Goal: Task Accomplishment & Management: Use online tool/utility

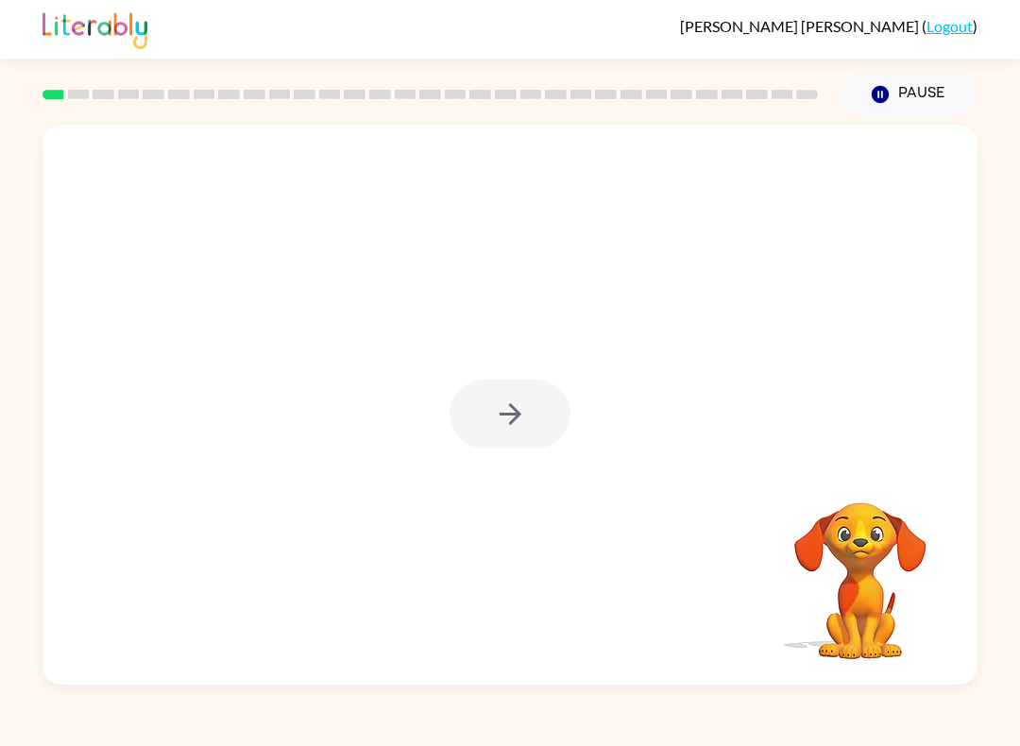
click at [540, 425] on div at bounding box center [510, 414] width 121 height 69
click at [506, 411] on icon "button" at bounding box center [510, 414] width 33 height 33
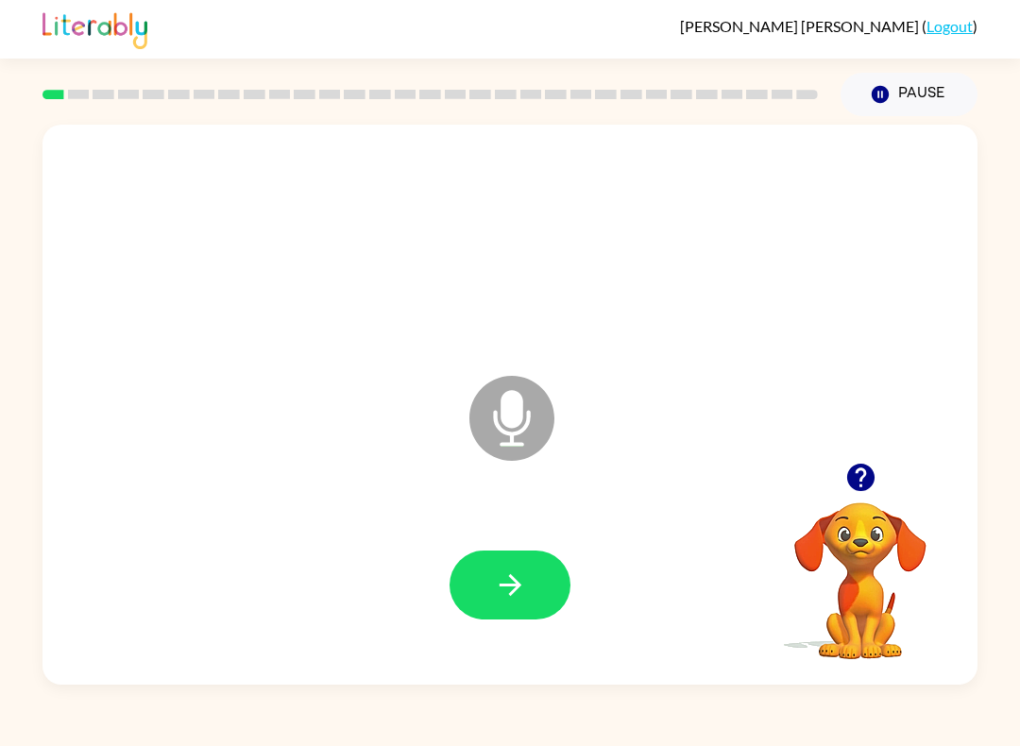
click at [487, 570] on button "button" at bounding box center [510, 585] width 121 height 69
click at [531, 588] on button "button" at bounding box center [510, 585] width 121 height 69
click at [33, 696] on div "[PERSON_NAME] ( Logout ) Pause Pause flow Microphone The Microphone is here whe…" at bounding box center [510, 373] width 1020 height 746
click at [473, 562] on button "button" at bounding box center [510, 585] width 121 height 69
click at [496, 583] on icon "button" at bounding box center [510, 585] width 33 height 33
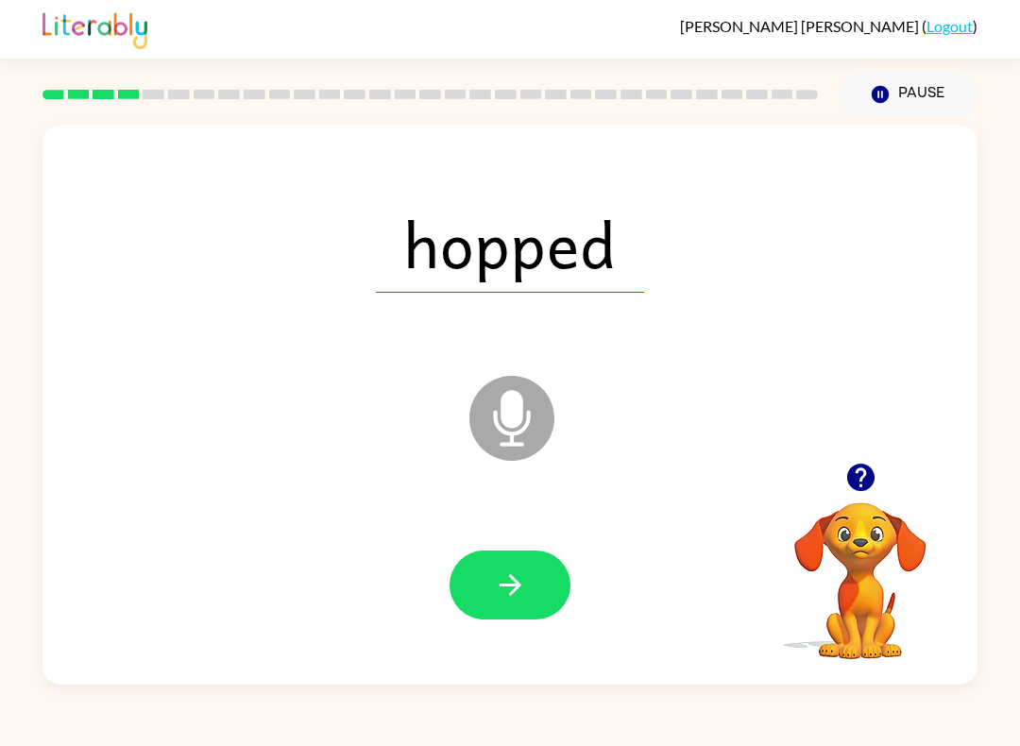
click at [502, 553] on button "button" at bounding box center [510, 585] width 121 height 69
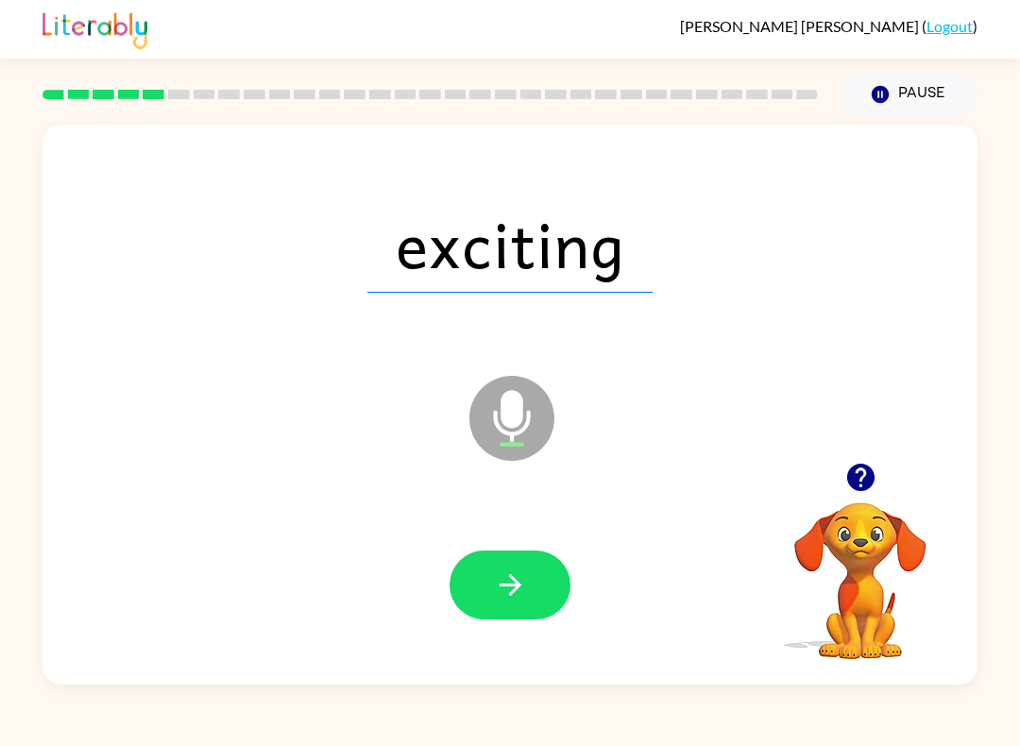
click at [517, 566] on button "button" at bounding box center [510, 585] width 121 height 69
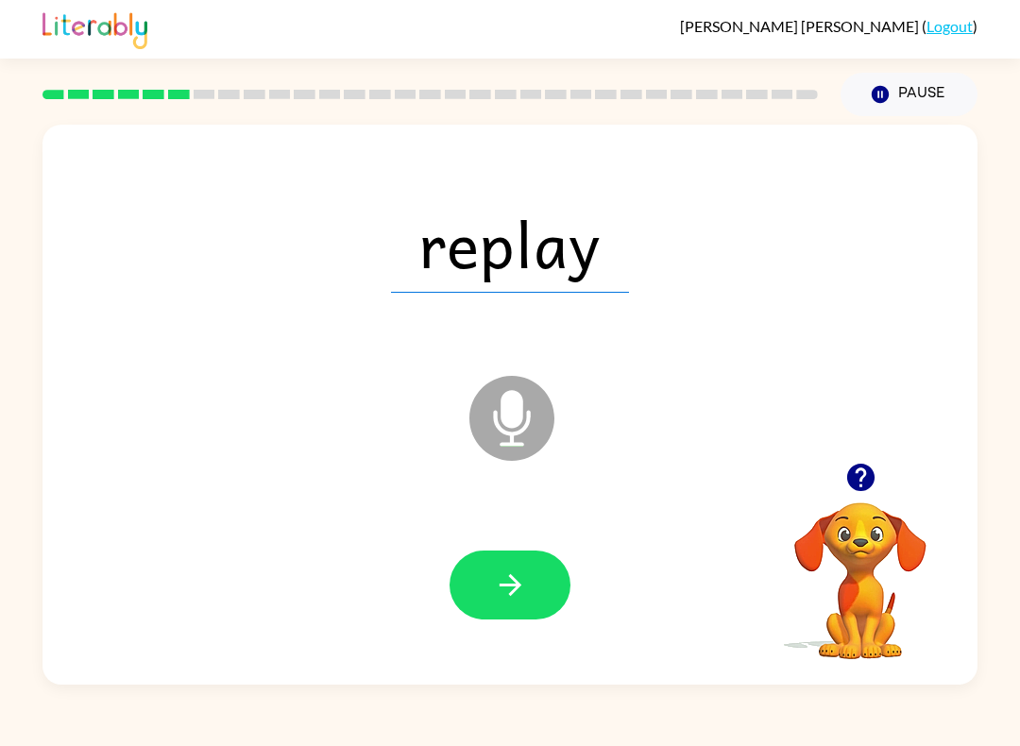
click at [523, 607] on button "button" at bounding box center [510, 585] width 121 height 69
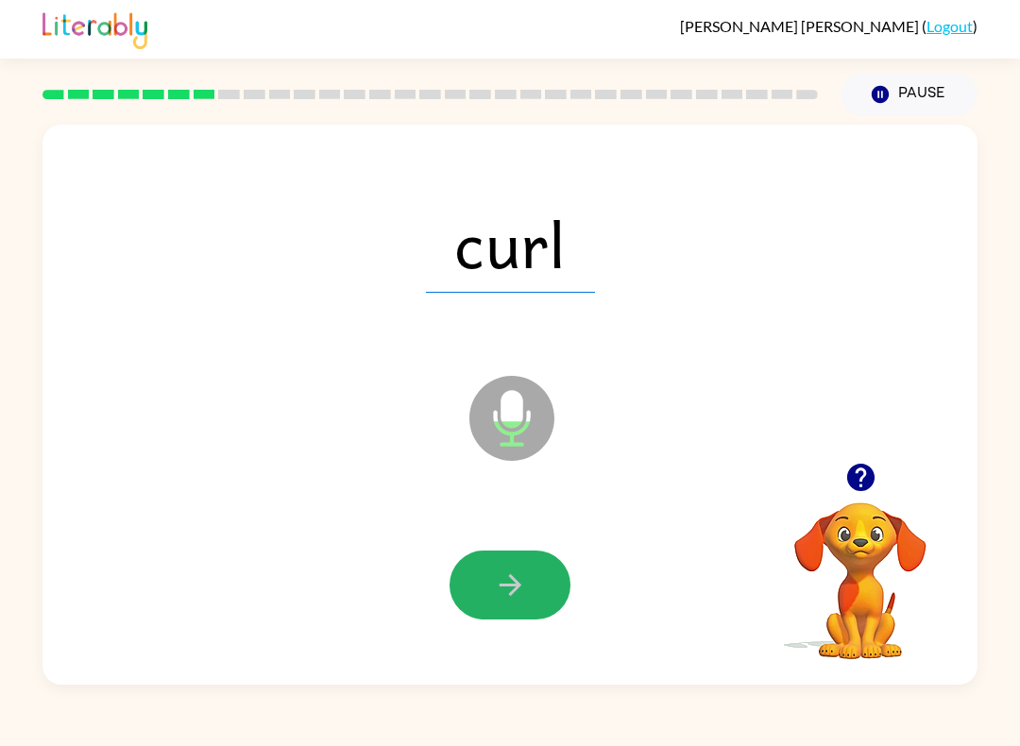
click at [507, 553] on button "button" at bounding box center [510, 585] width 121 height 69
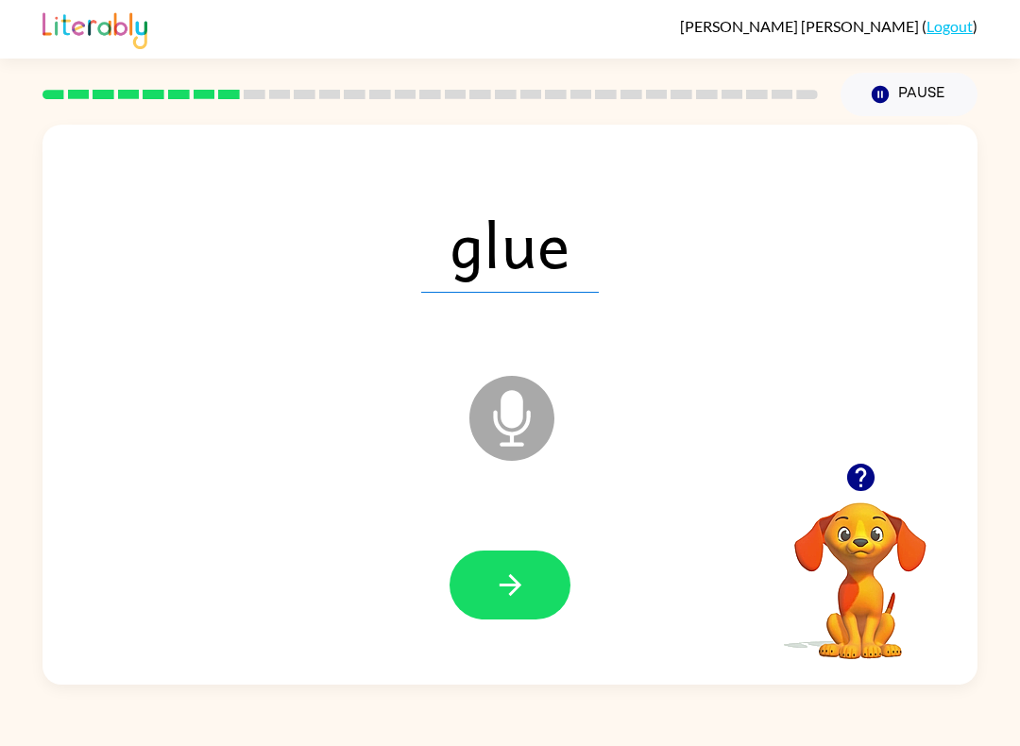
click at [507, 587] on icon "button" at bounding box center [510, 585] width 22 height 22
click at [479, 562] on button "button" at bounding box center [510, 585] width 121 height 69
click at [521, 601] on icon "button" at bounding box center [510, 585] width 33 height 33
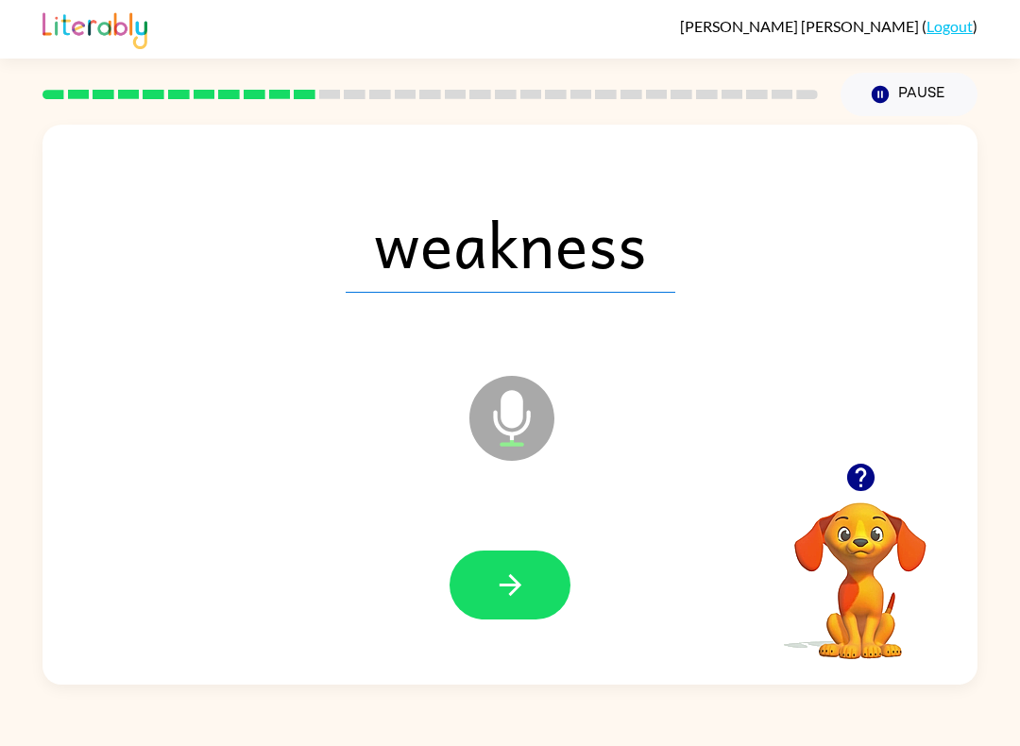
click at [519, 587] on icon "button" at bounding box center [510, 585] width 22 height 22
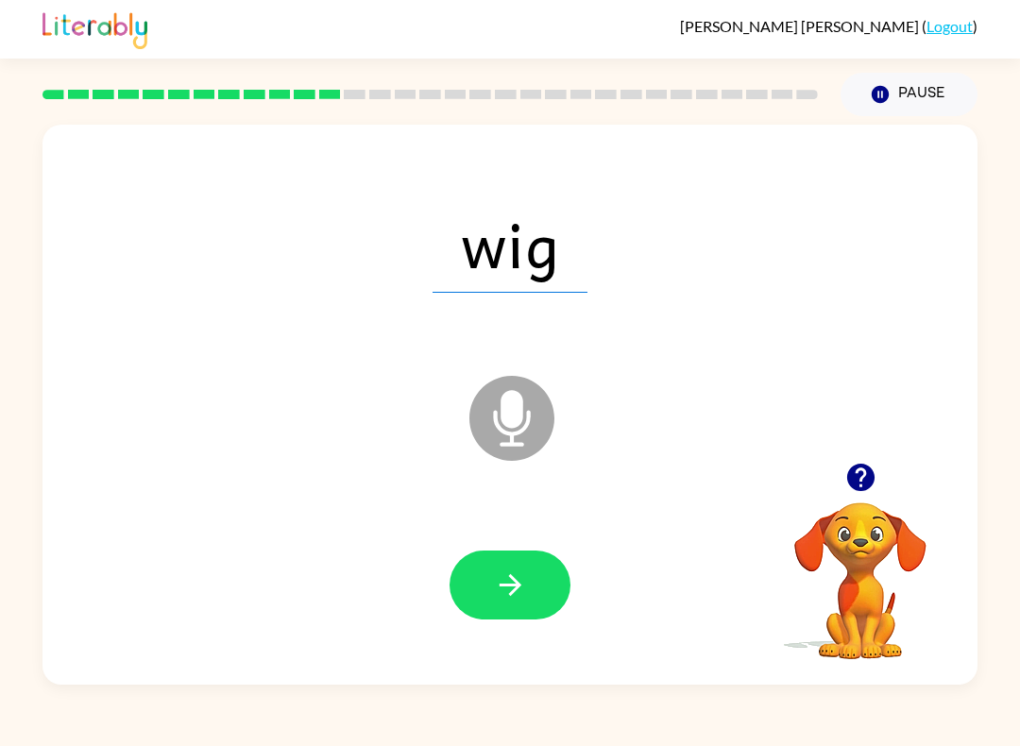
click at [525, 570] on icon "button" at bounding box center [510, 585] width 33 height 33
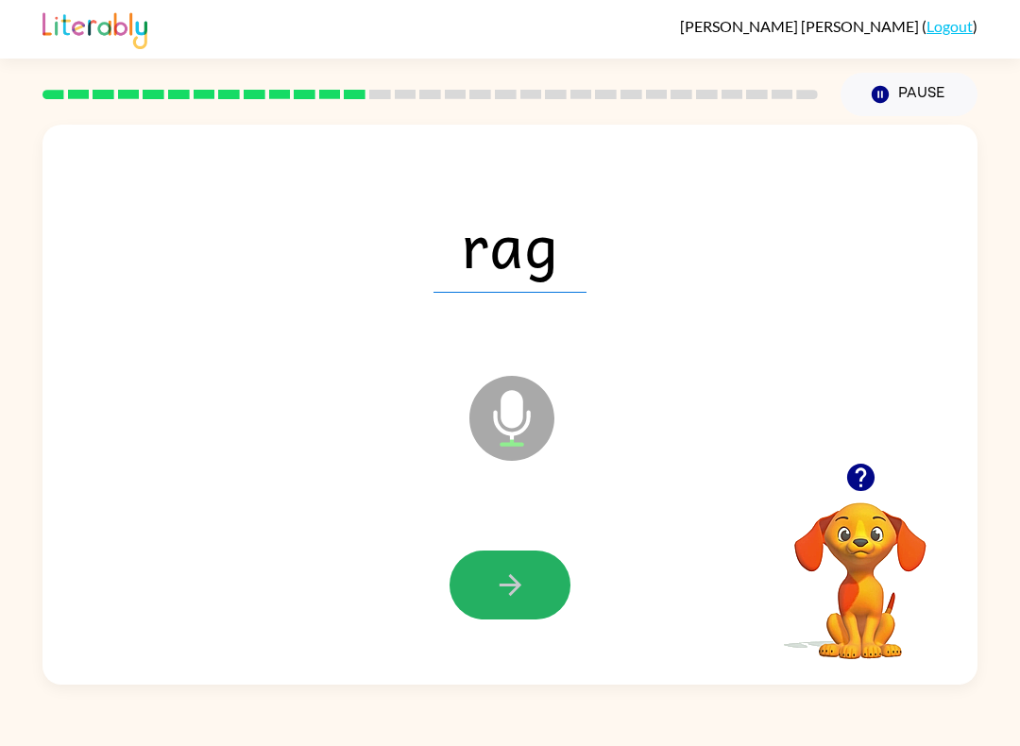
click at [506, 567] on button "button" at bounding box center [510, 585] width 121 height 69
click at [510, 578] on icon "button" at bounding box center [510, 585] width 22 height 22
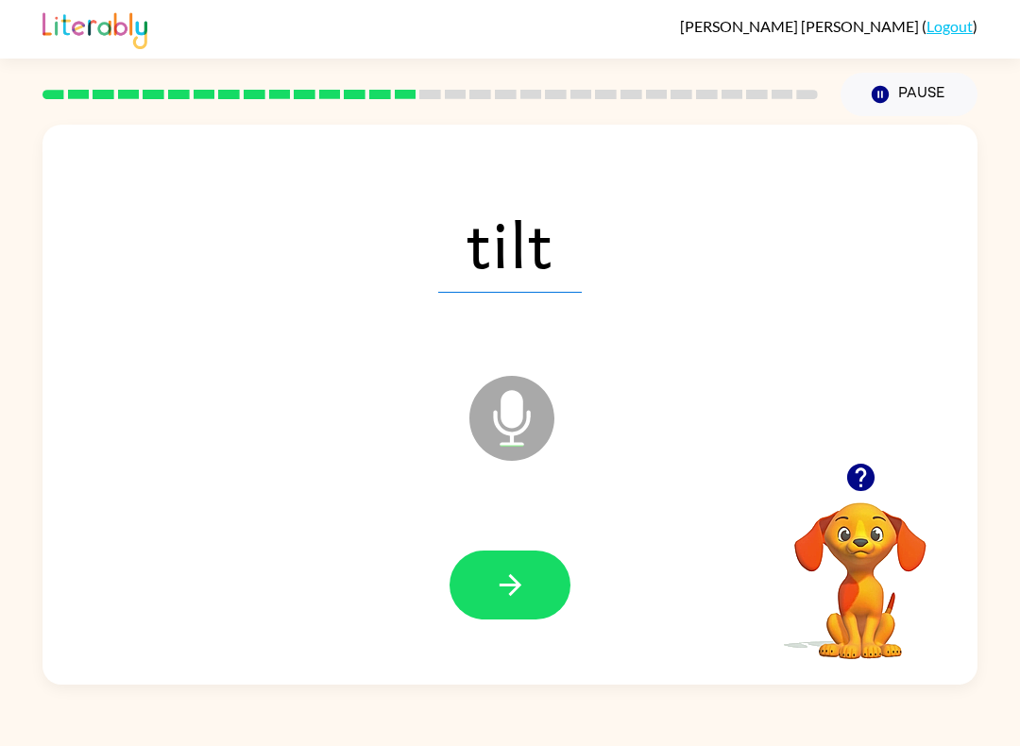
click at [485, 582] on button "button" at bounding box center [510, 585] width 121 height 69
click at [481, 577] on button "button" at bounding box center [510, 585] width 121 height 69
click at [506, 620] on button "button" at bounding box center [510, 585] width 121 height 69
click at [476, 561] on button "button" at bounding box center [510, 585] width 121 height 69
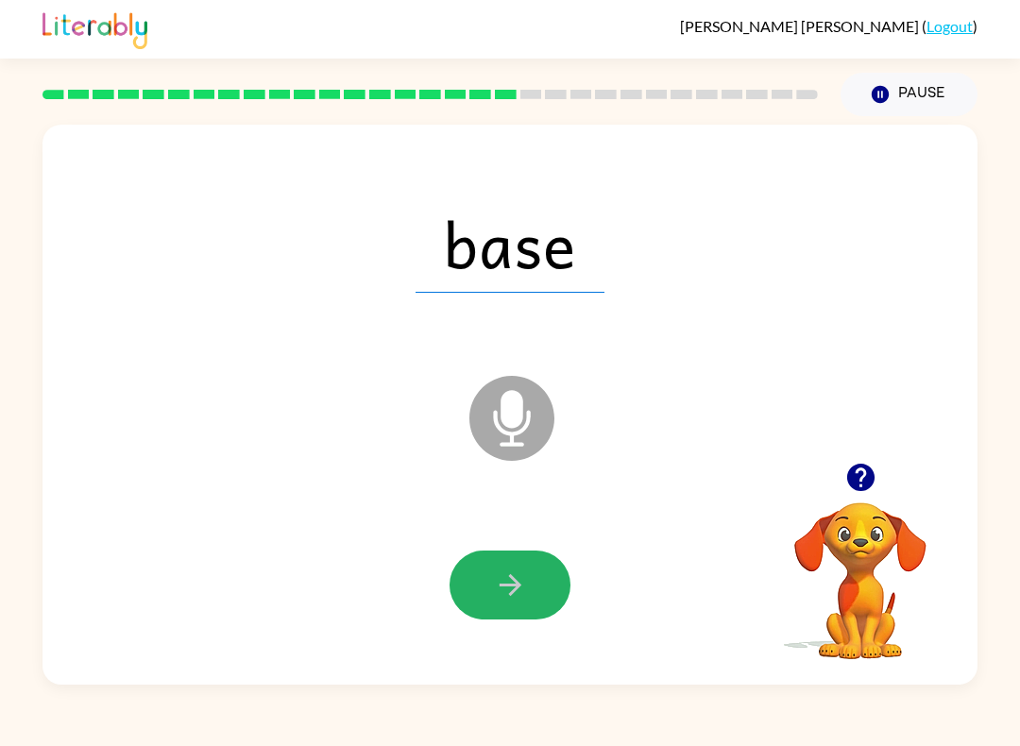
click at [497, 595] on icon "button" at bounding box center [510, 585] width 33 height 33
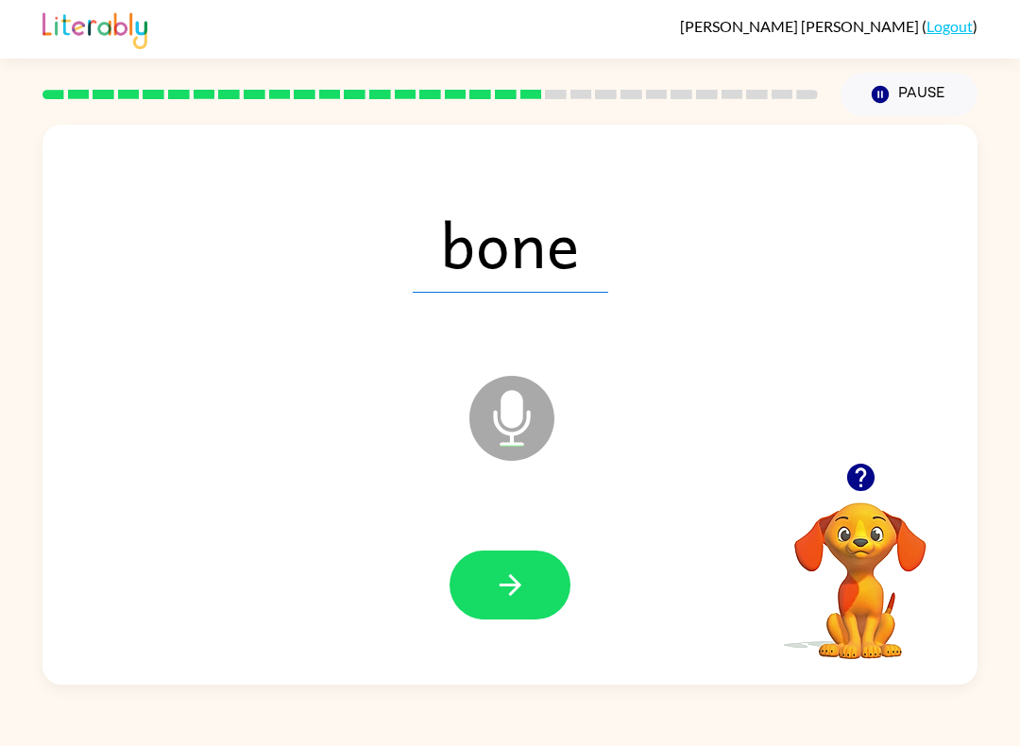
click at [502, 558] on button "button" at bounding box center [510, 585] width 121 height 69
click at [465, 570] on button "button" at bounding box center [510, 585] width 121 height 69
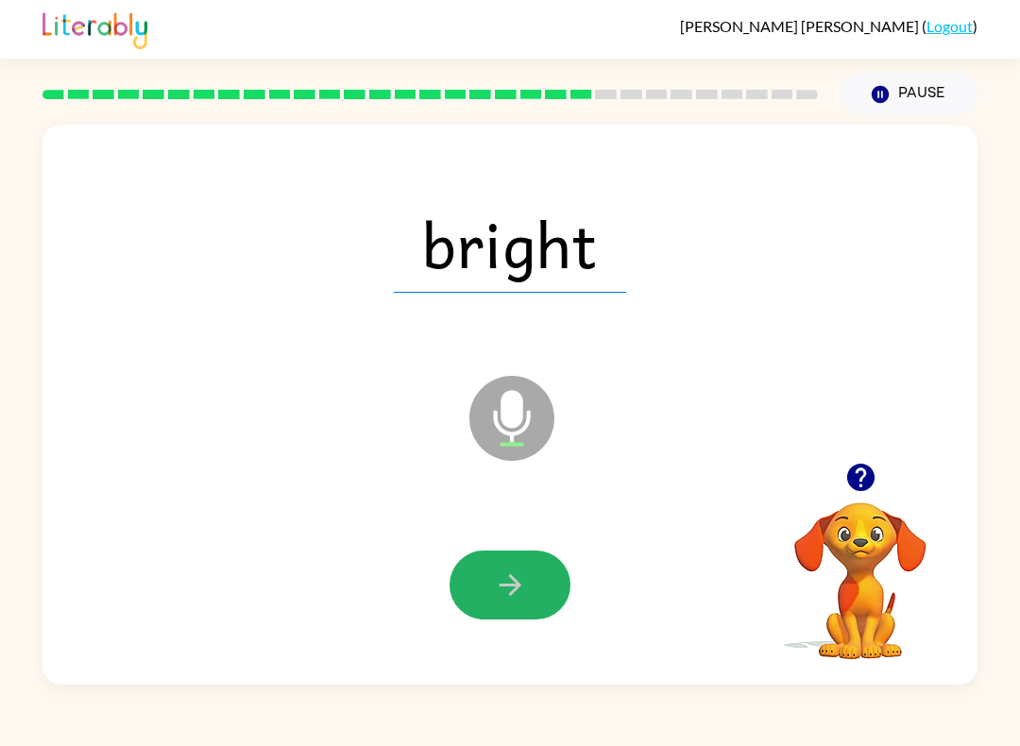
click at [494, 577] on icon "button" at bounding box center [510, 585] width 33 height 33
click at [511, 588] on icon "button" at bounding box center [510, 585] width 33 height 33
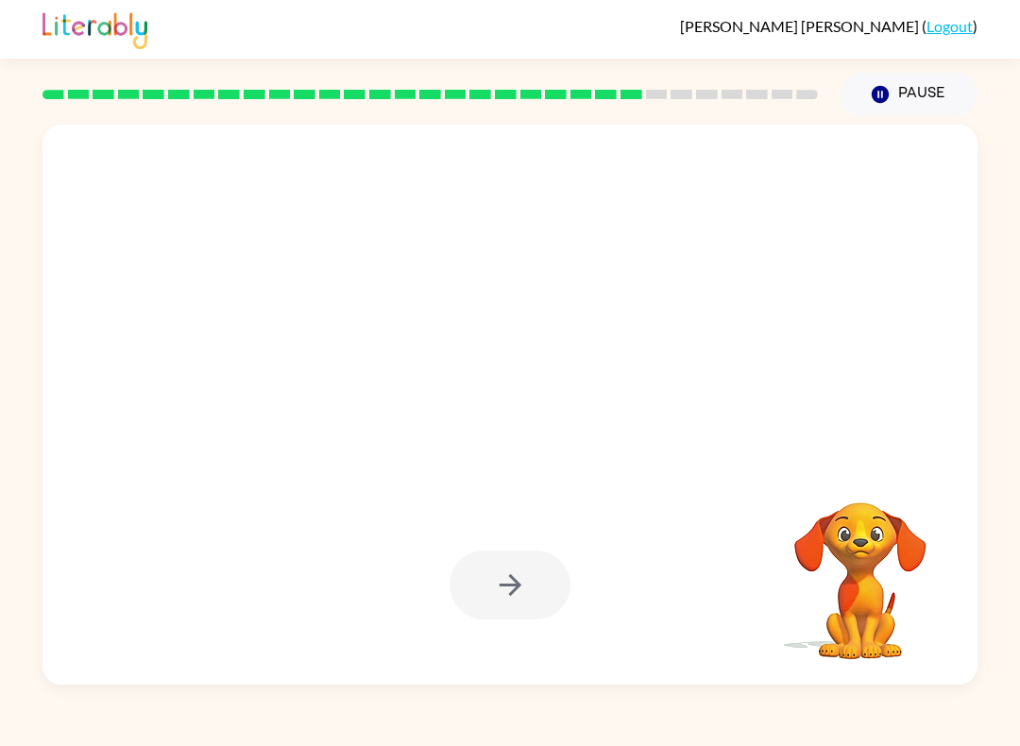
click at [456, 741] on div "[PERSON_NAME] ( Logout ) Pause Pause Your browser must support playing .mp4 fil…" at bounding box center [510, 373] width 1020 height 746
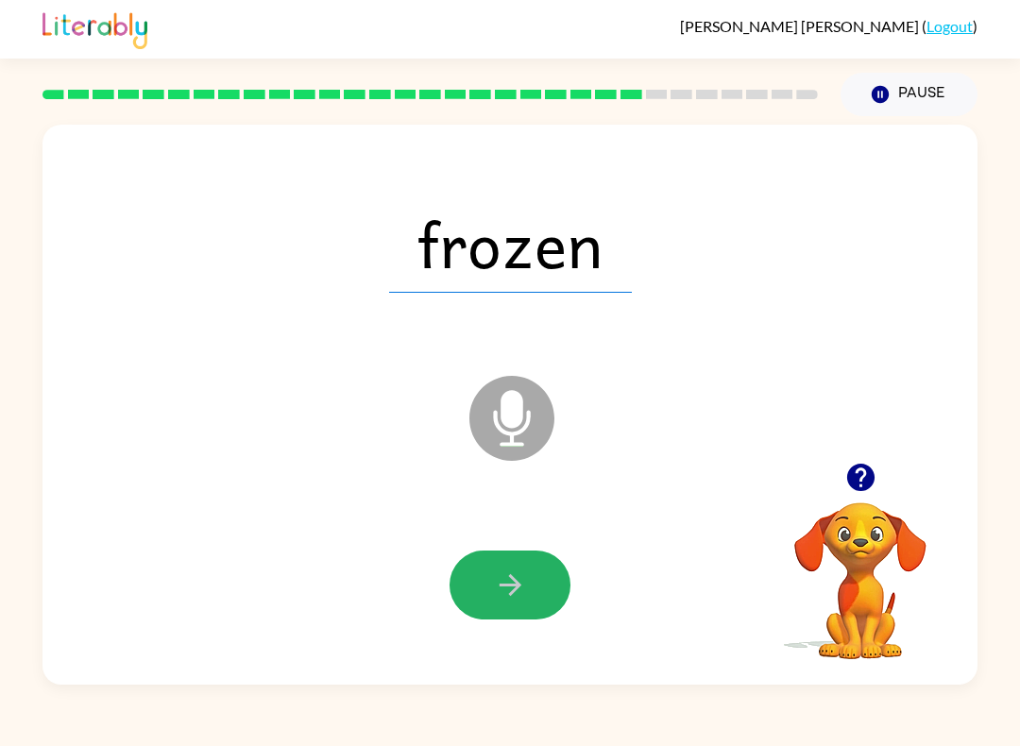
click at [537, 582] on button "button" at bounding box center [510, 585] width 121 height 69
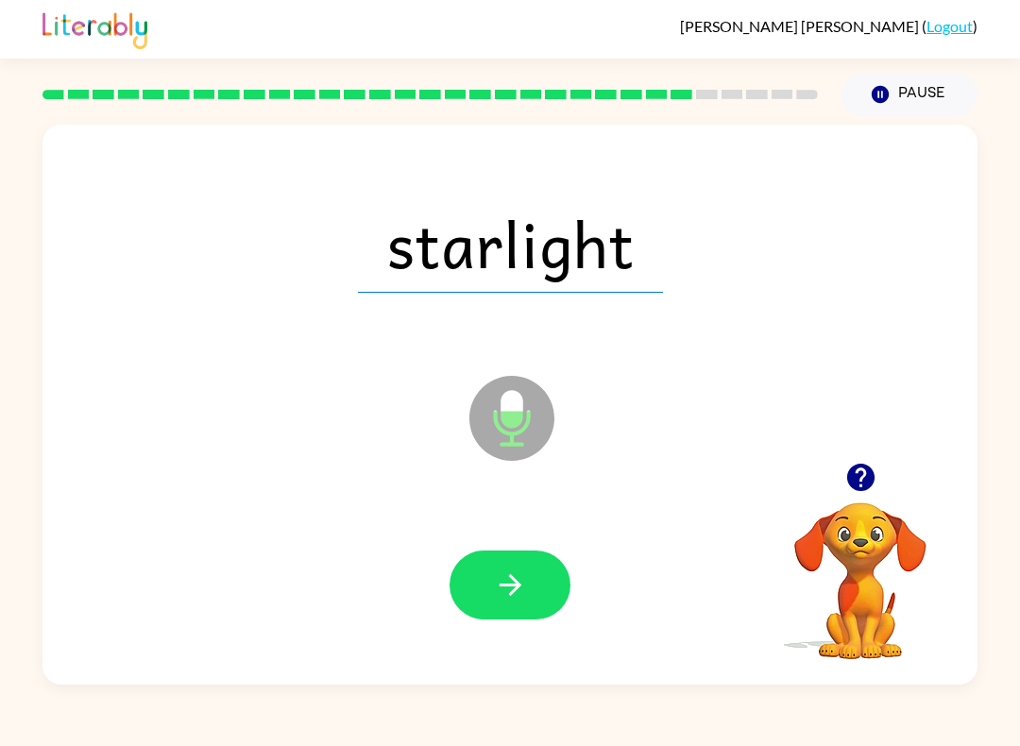
click at [509, 577] on icon "button" at bounding box center [510, 585] width 22 height 22
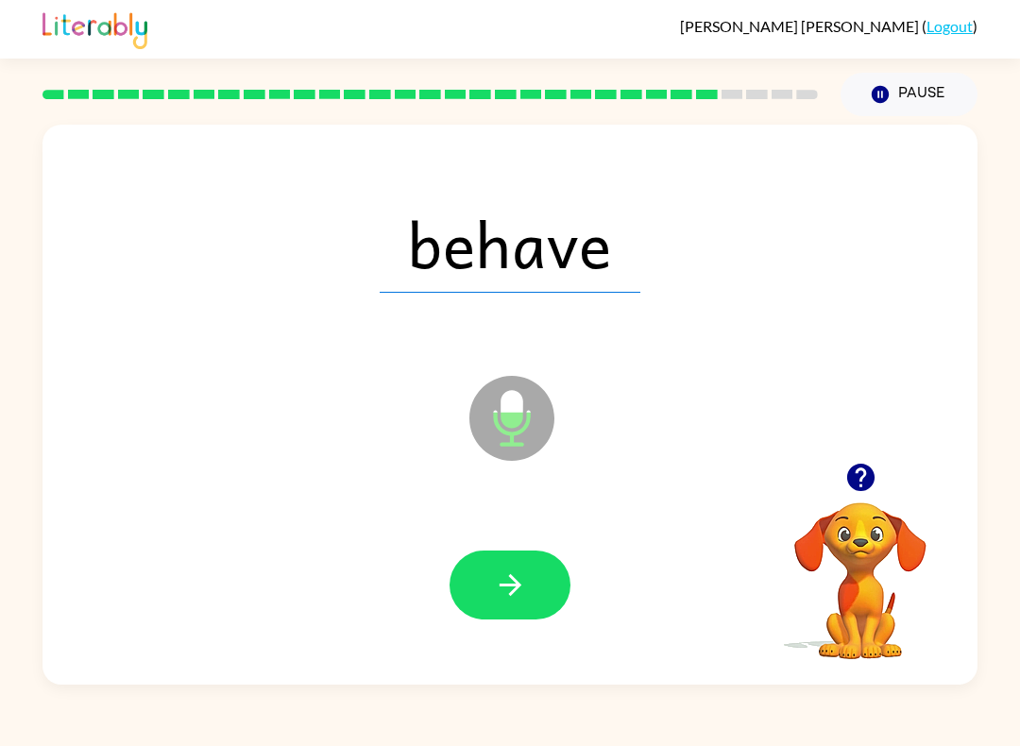
click at [521, 571] on icon "button" at bounding box center [510, 585] width 33 height 33
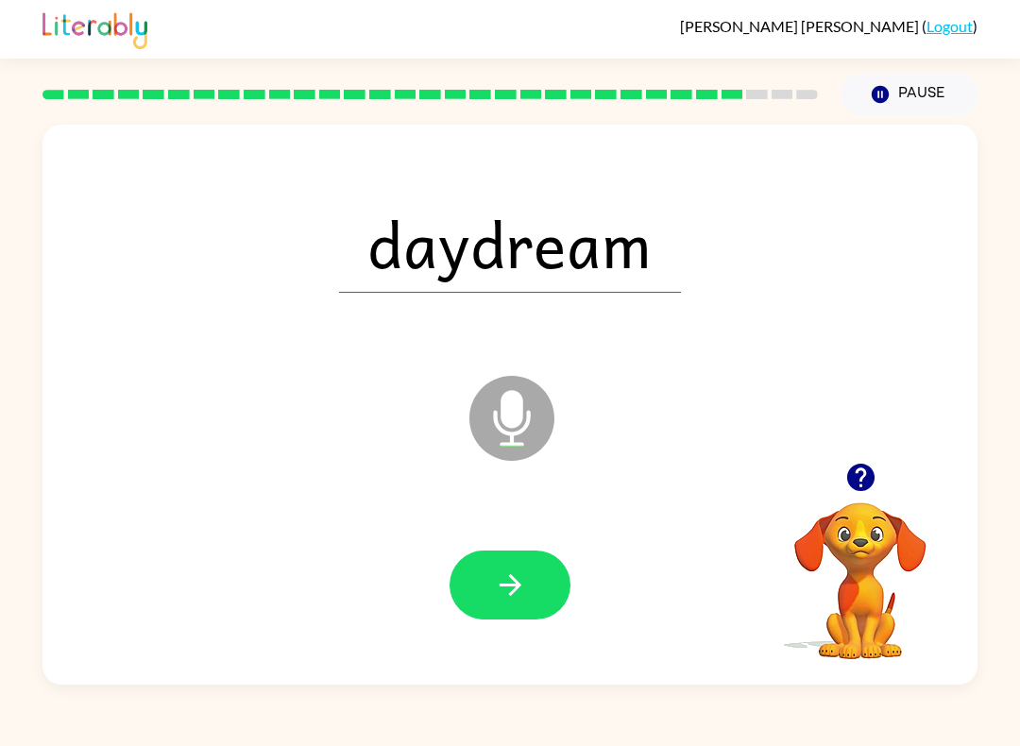
click at [510, 537] on div at bounding box center [509, 585] width 897 height 162
click at [480, 567] on button "button" at bounding box center [510, 585] width 121 height 69
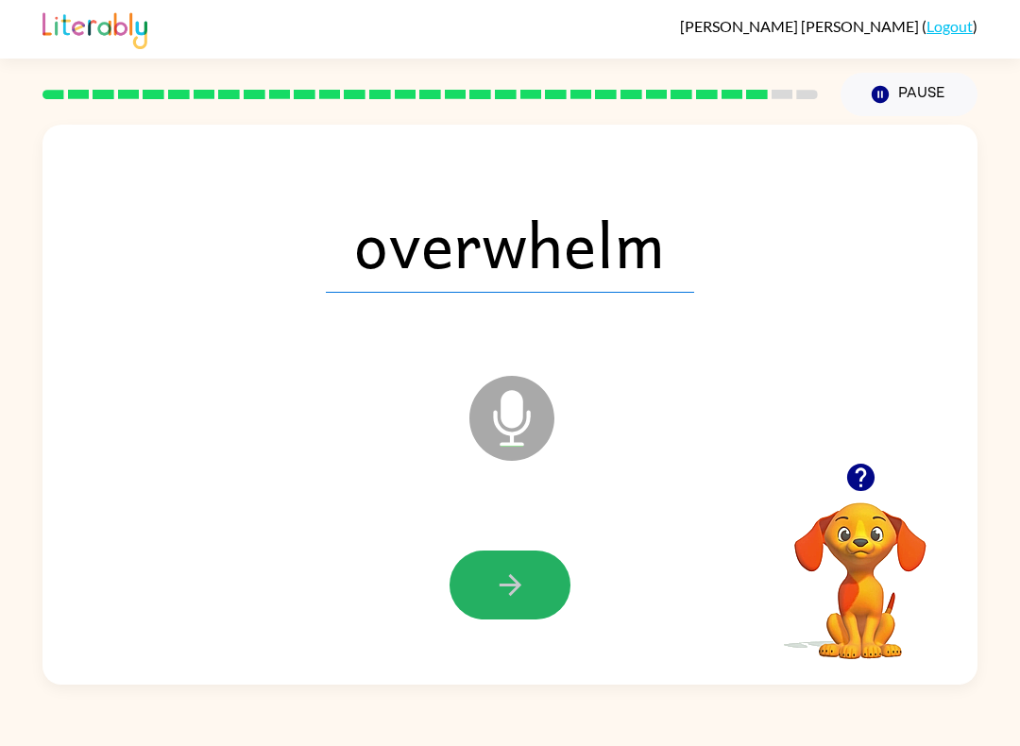
click at [460, 571] on button "button" at bounding box center [510, 585] width 121 height 69
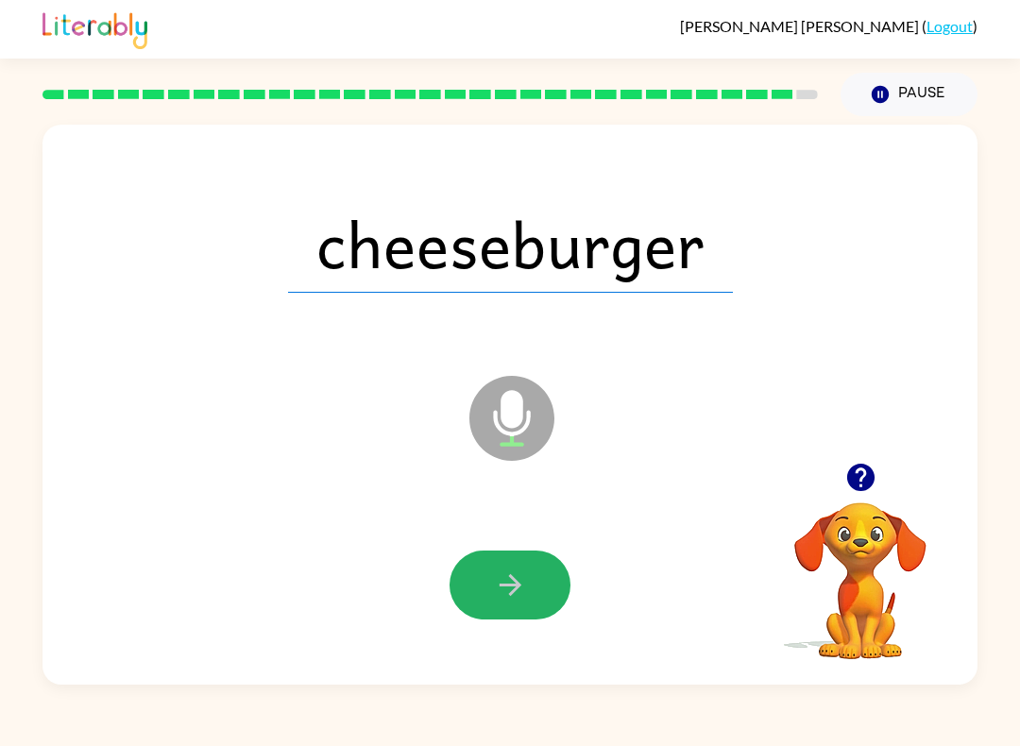
click at [510, 595] on icon "button" at bounding box center [510, 585] width 22 height 22
